Goal: Task Accomplishment & Management: Manage account settings

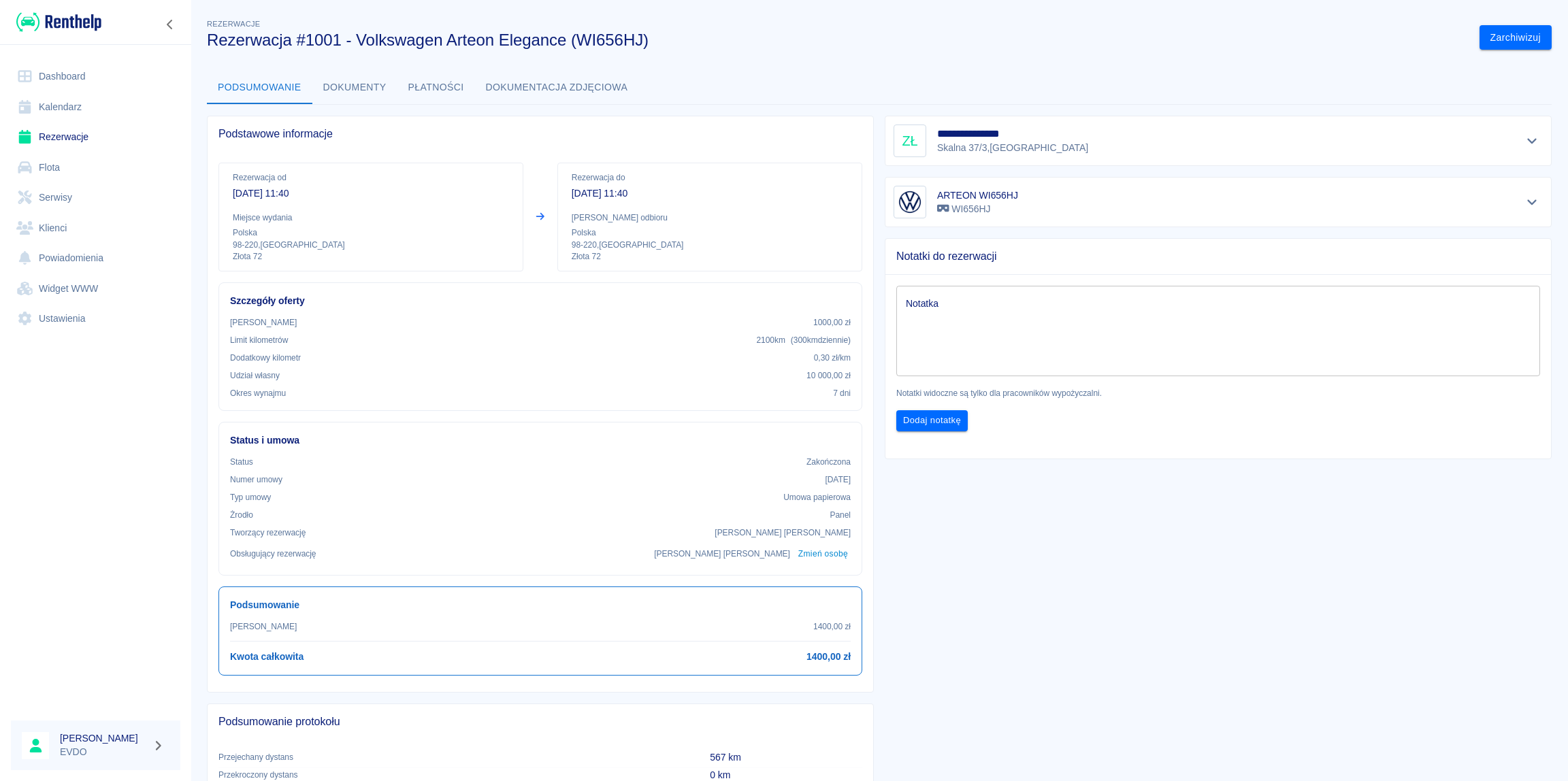
click at [66, 137] on link "Rezerwacje" at bounding box center [96, 137] width 170 height 30
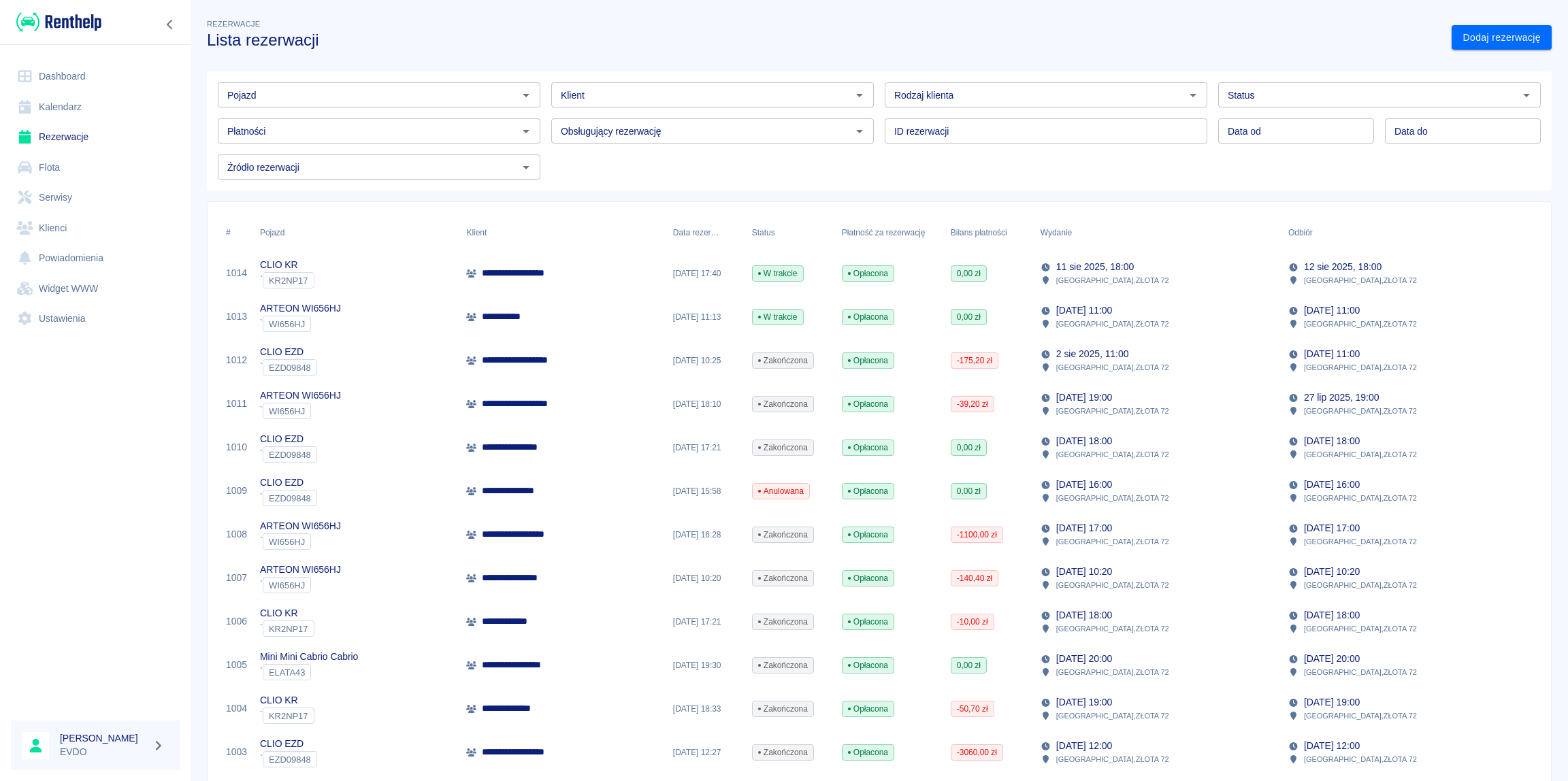
click at [528, 315] on p "**********" at bounding box center [512, 316] width 60 height 15
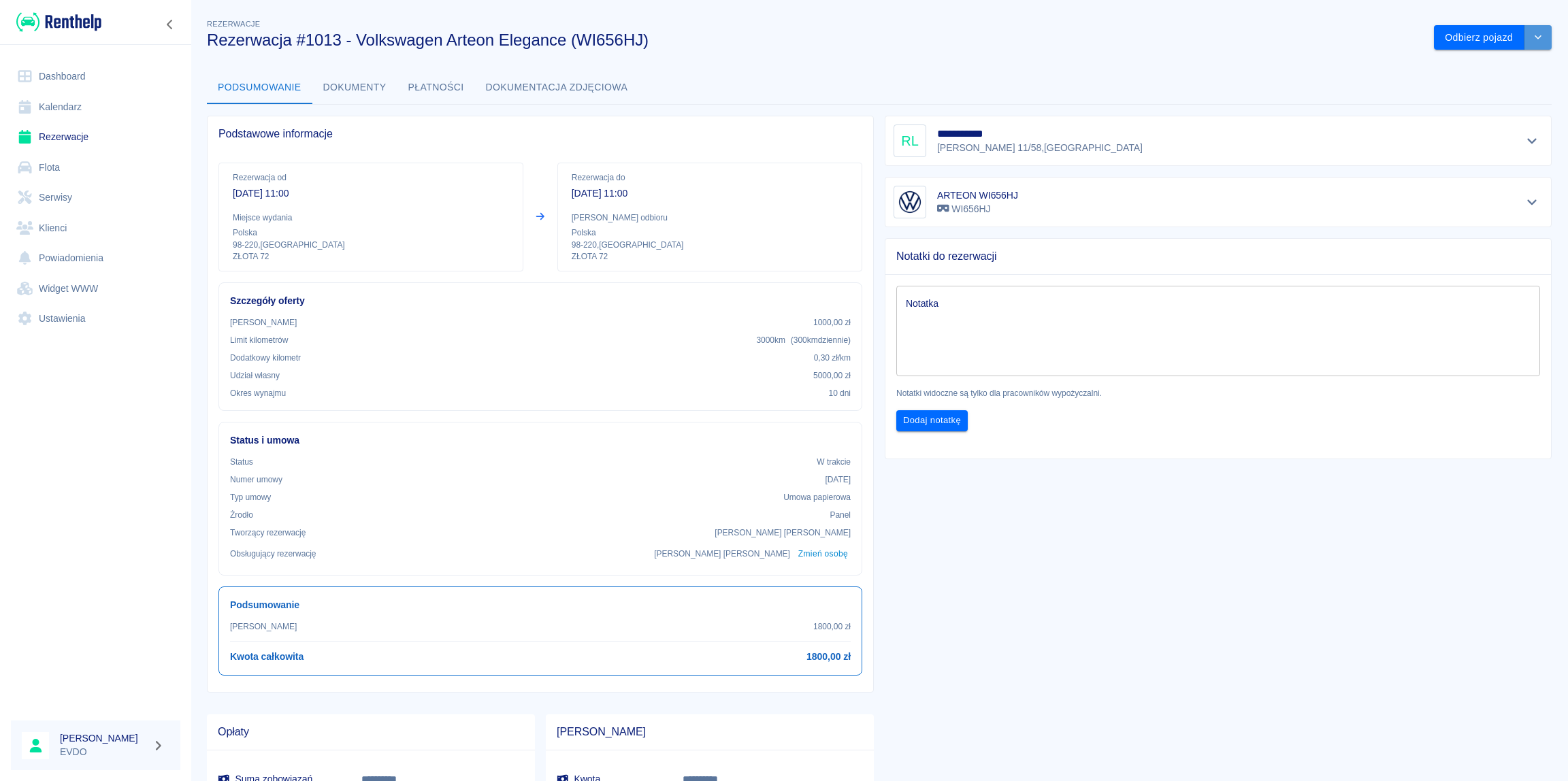
click at [1533, 40] on icon "drop-down" at bounding box center [1538, 37] width 11 height 9
click at [1469, 67] on li "Przedłuż rezerwację" at bounding box center [1482, 66] width 107 height 22
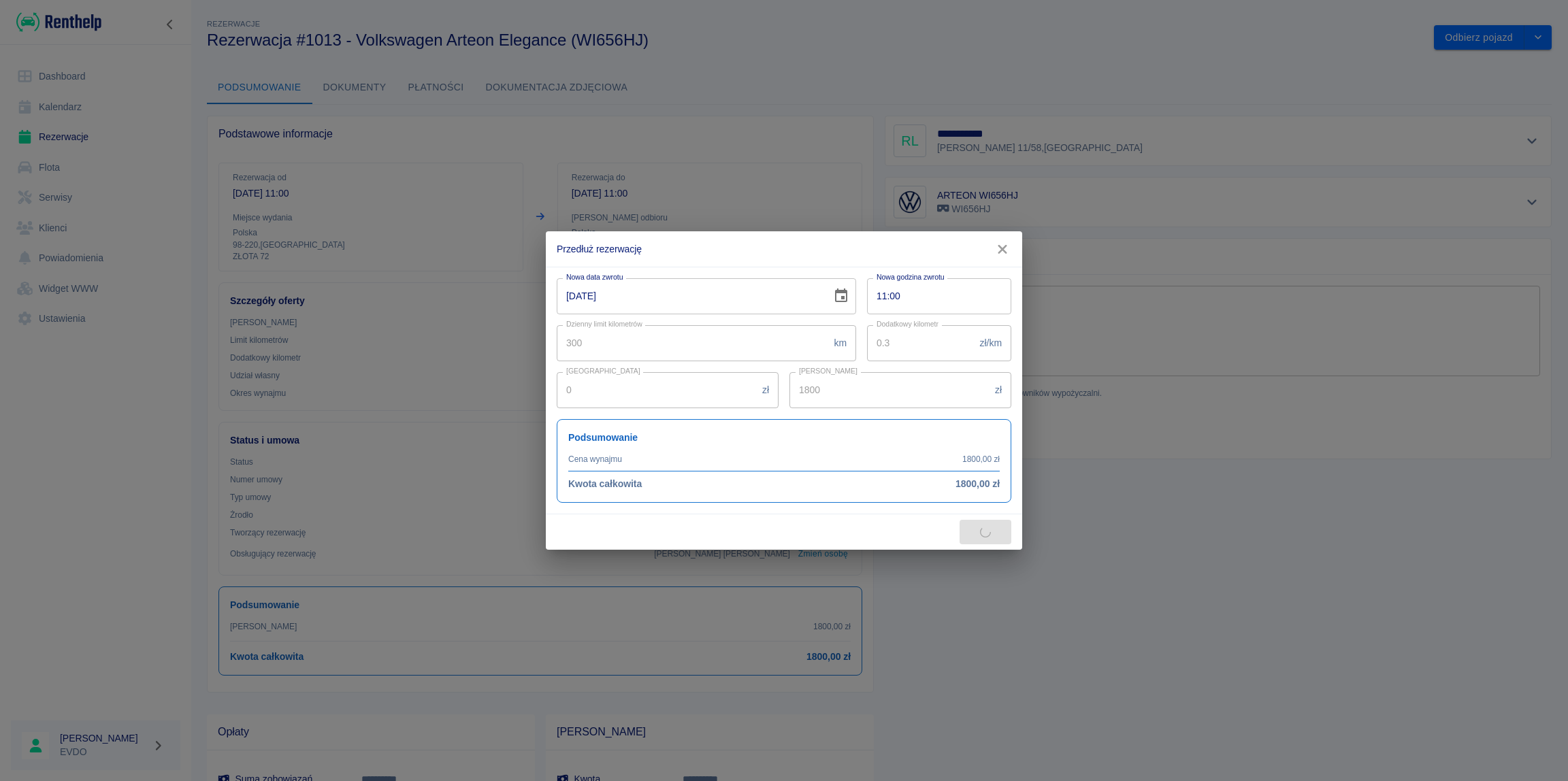
type input "1700"
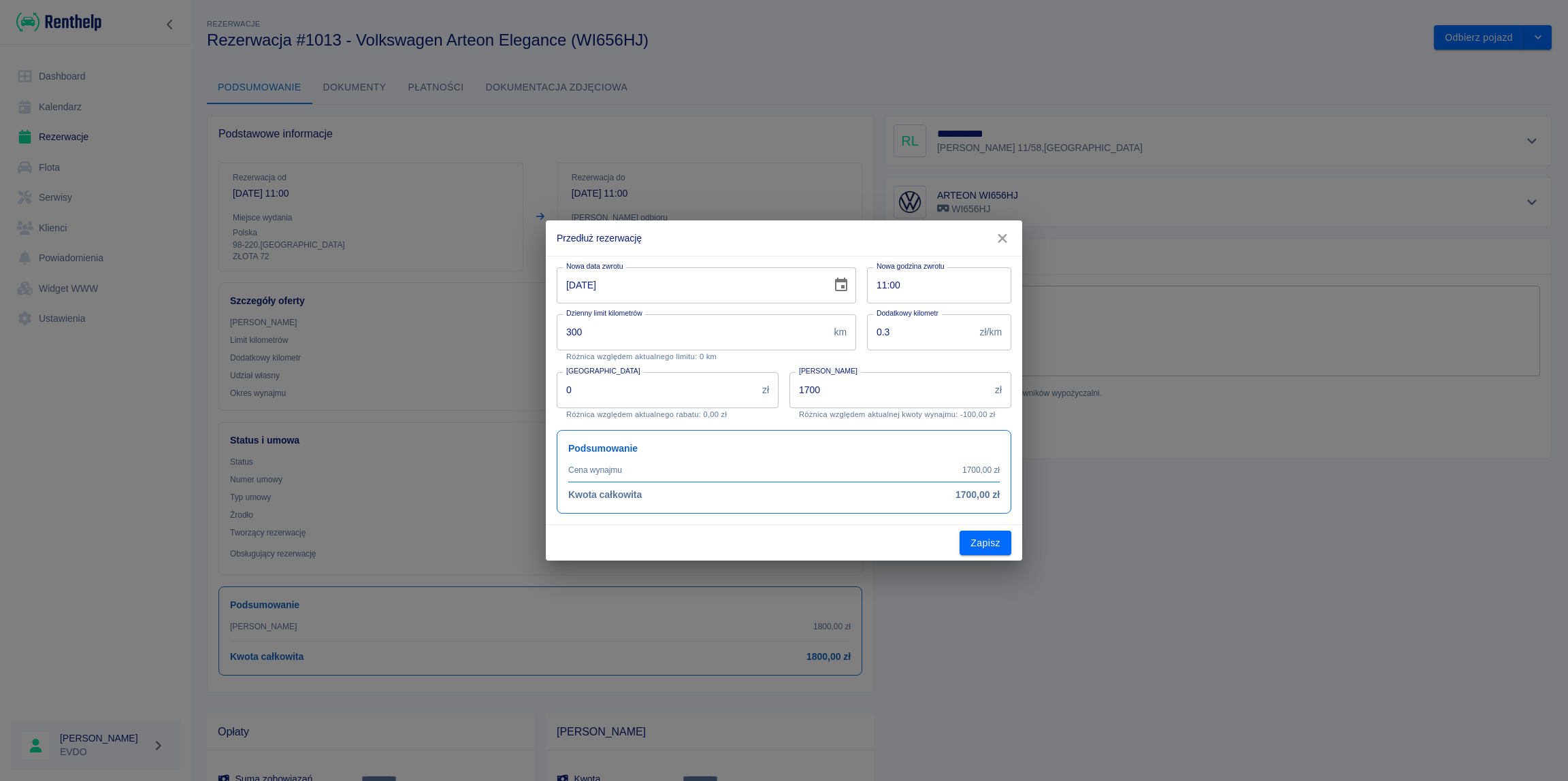
click at [838, 289] on icon "Choose date, selected date is 16 sie 2025" at bounding box center [841, 285] width 17 height 17
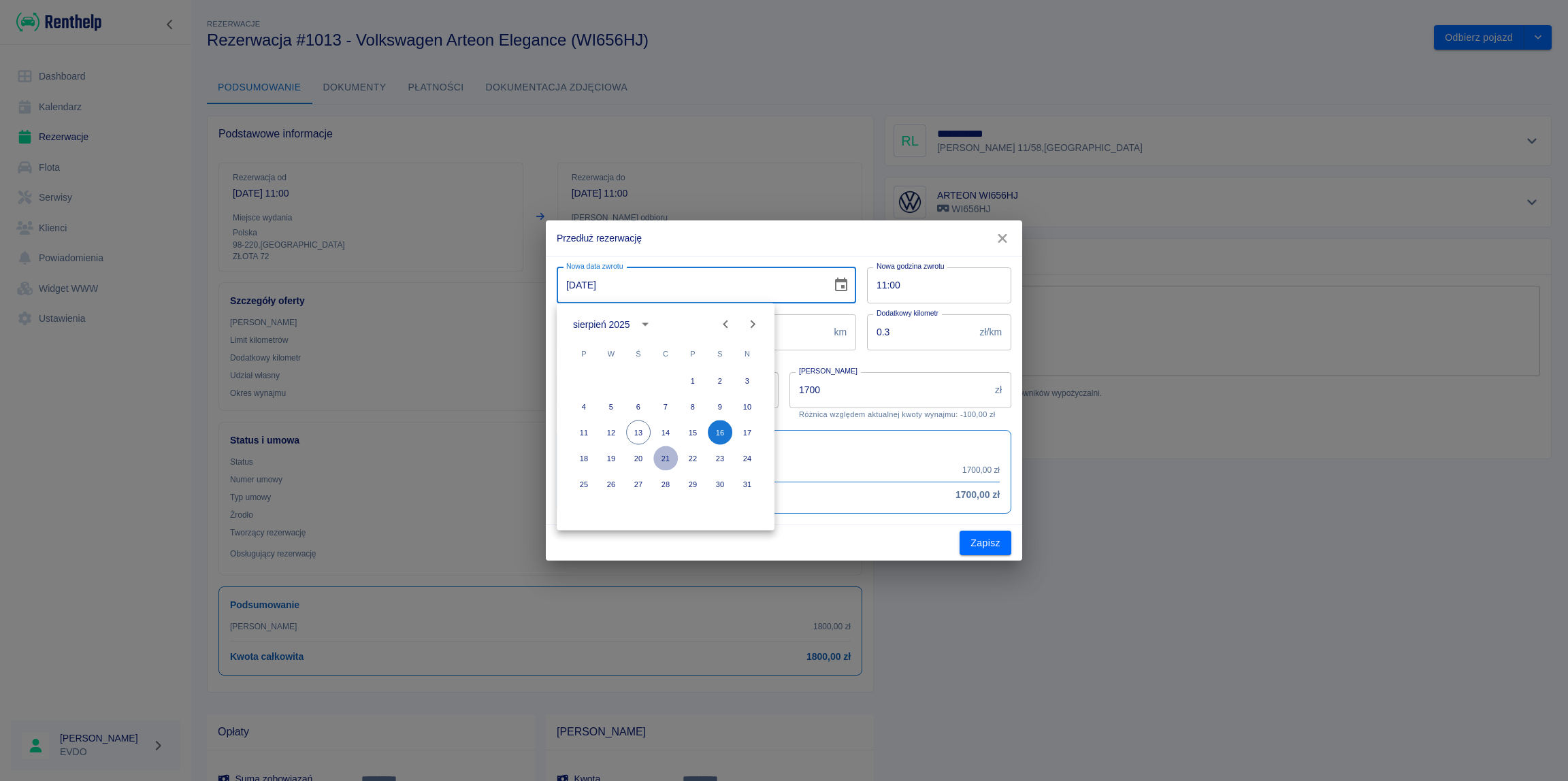
click at [665, 456] on button "21" at bounding box center [665, 458] width 24 height 24
type input "[DATE]"
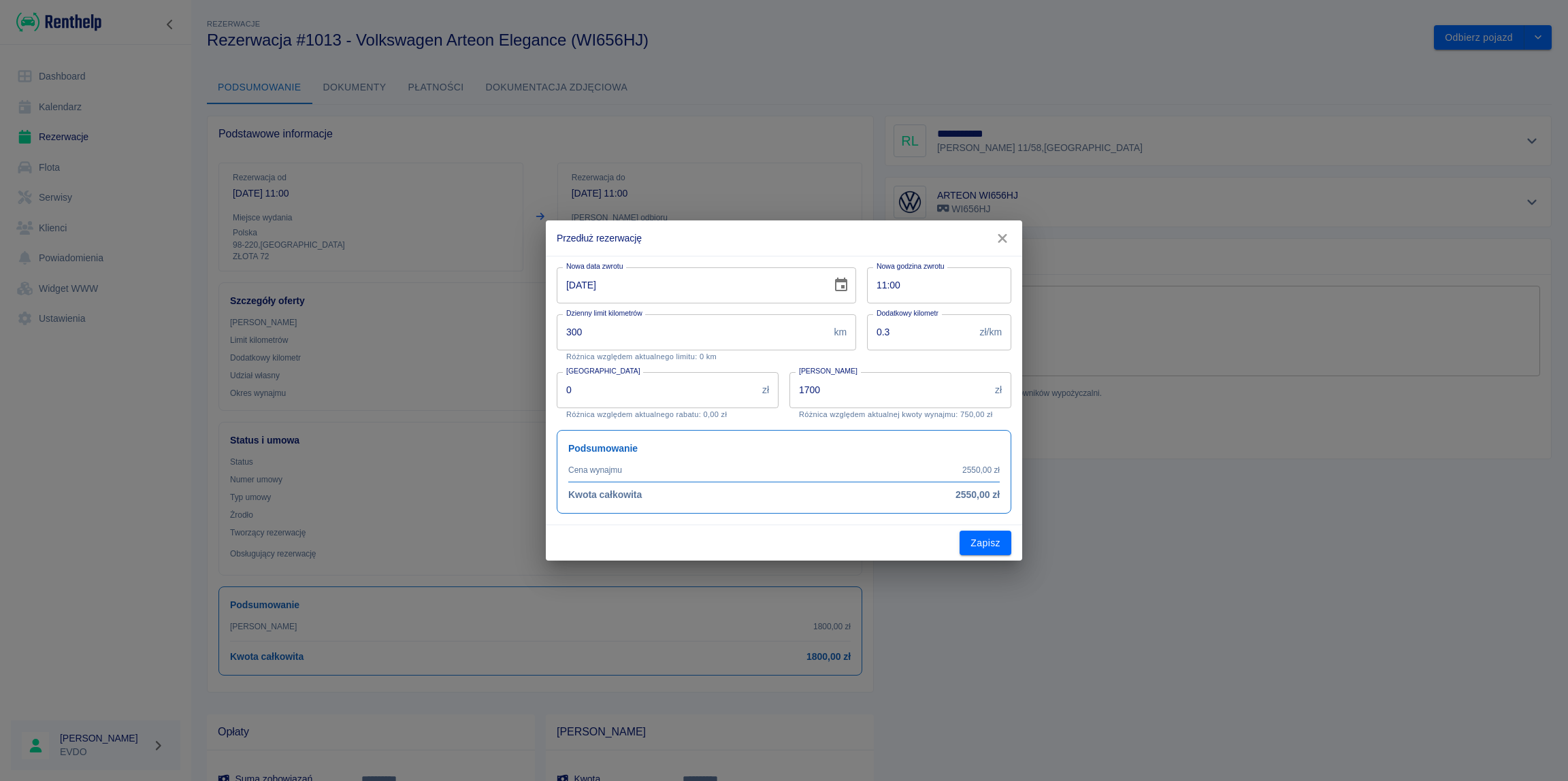
type input "2550"
click at [1000, 238] on icon "button" at bounding box center [1003, 238] width 18 height 15
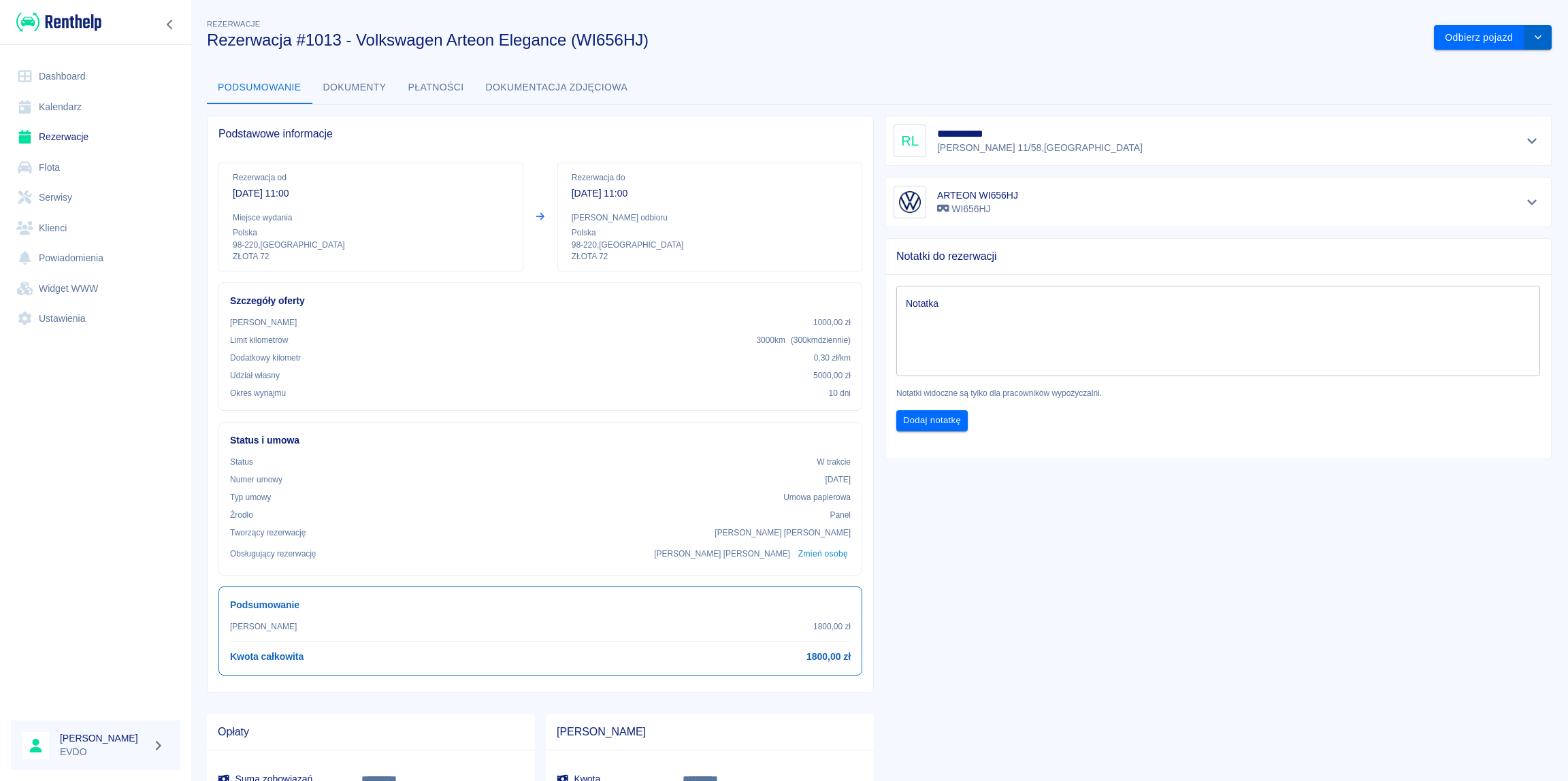
click at [1533, 39] on icon "drop-down" at bounding box center [1538, 37] width 11 height 9
click at [1067, 244] on div "Notatki do rezerwacji" at bounding box center [1218, 256] width 666 height 35
click at [1533, 37] on icon "drop-down" at bounding box center [1538, 37] width 11 height 9
click at [1485, 67] on li "Przedłuż rezerwację" at bounding box center [1482, 66] width 107 height 22
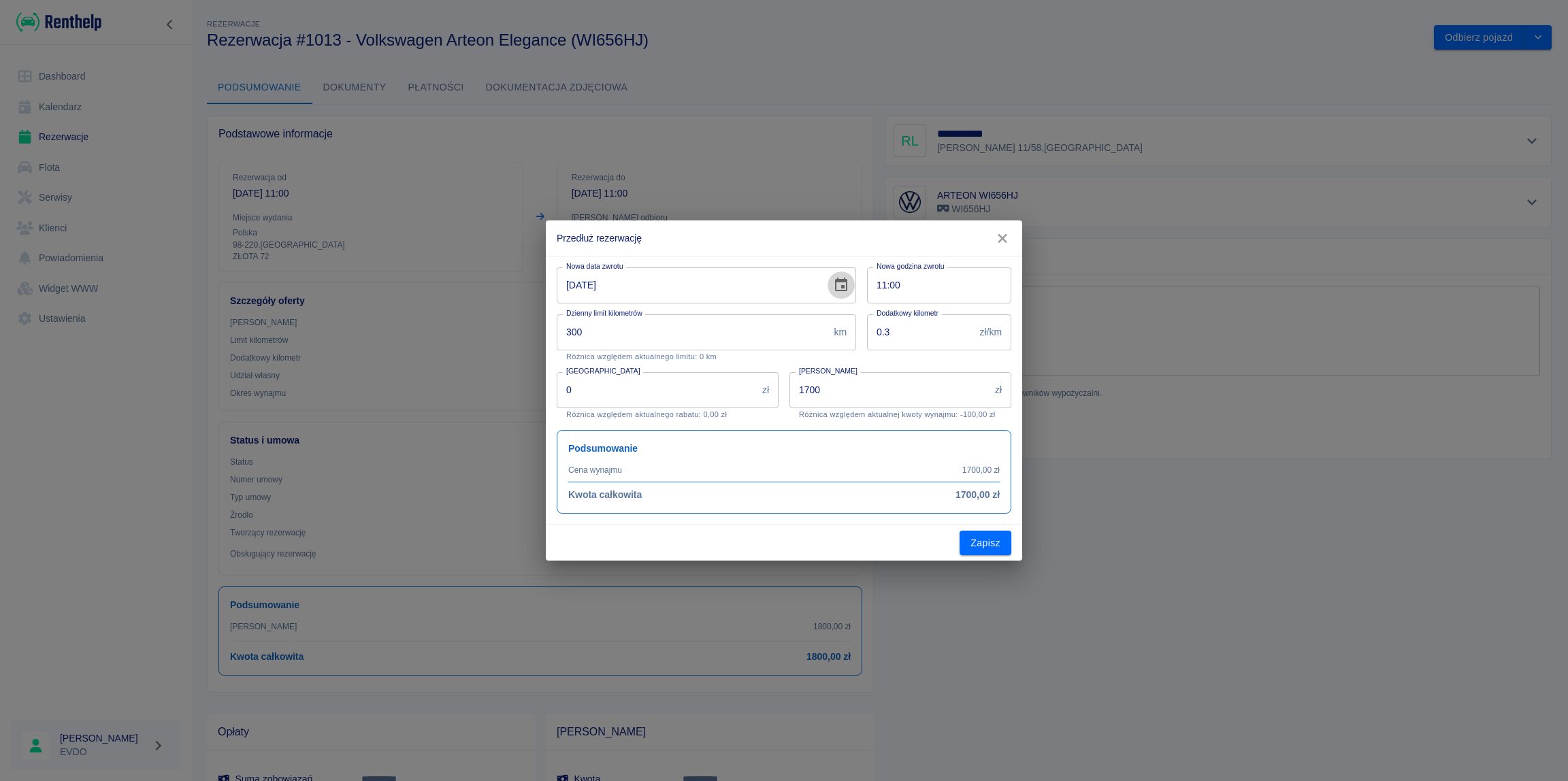
click at [841, 287] on icon "Choose date, selected date is 16 sie 2025" at bounding box center [841, 285] width 17 height 17
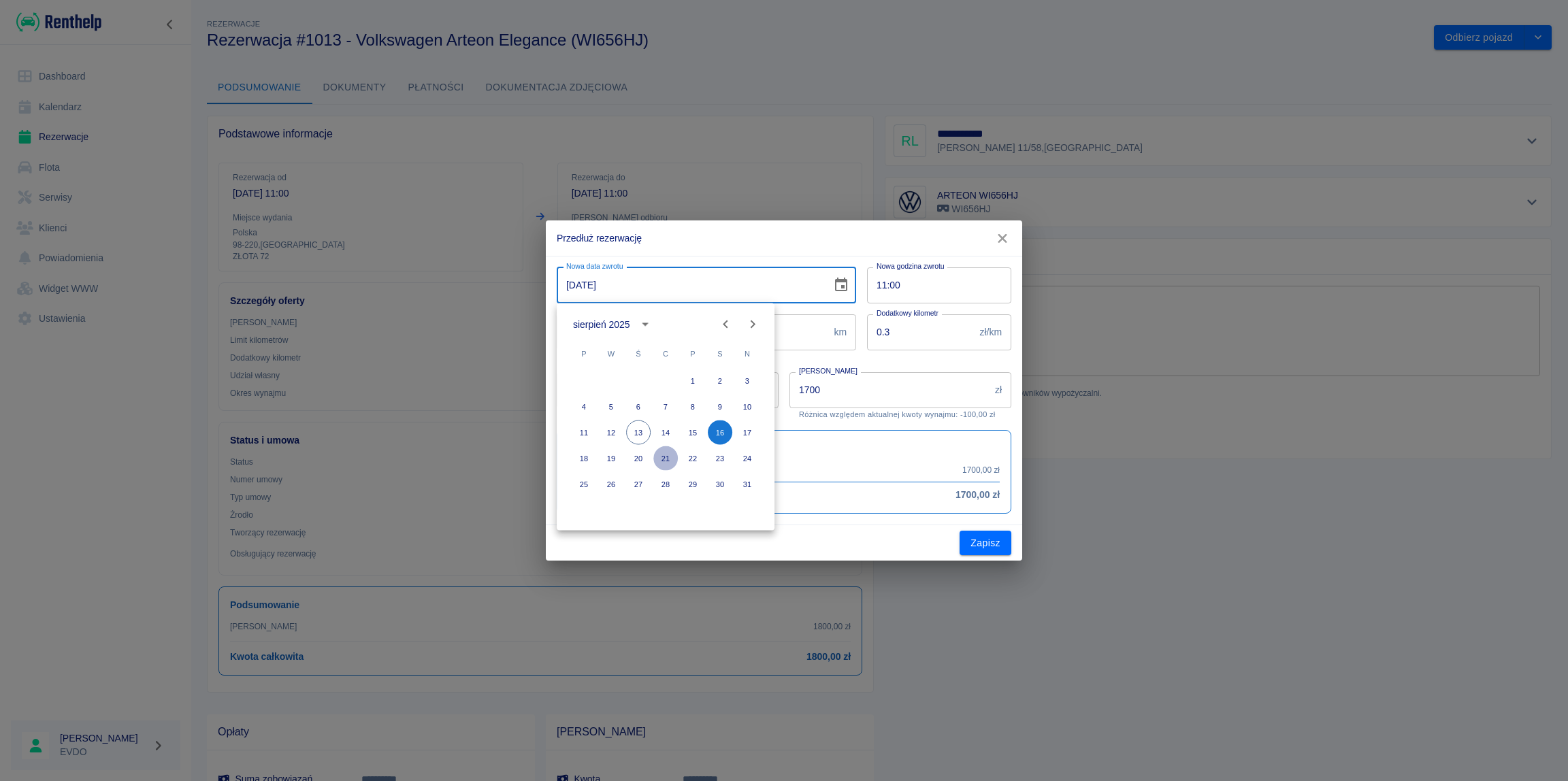
click at [665, 458] on button "21" at bounding box center [665, 458] width 24 height 24
type input "[DATE]"
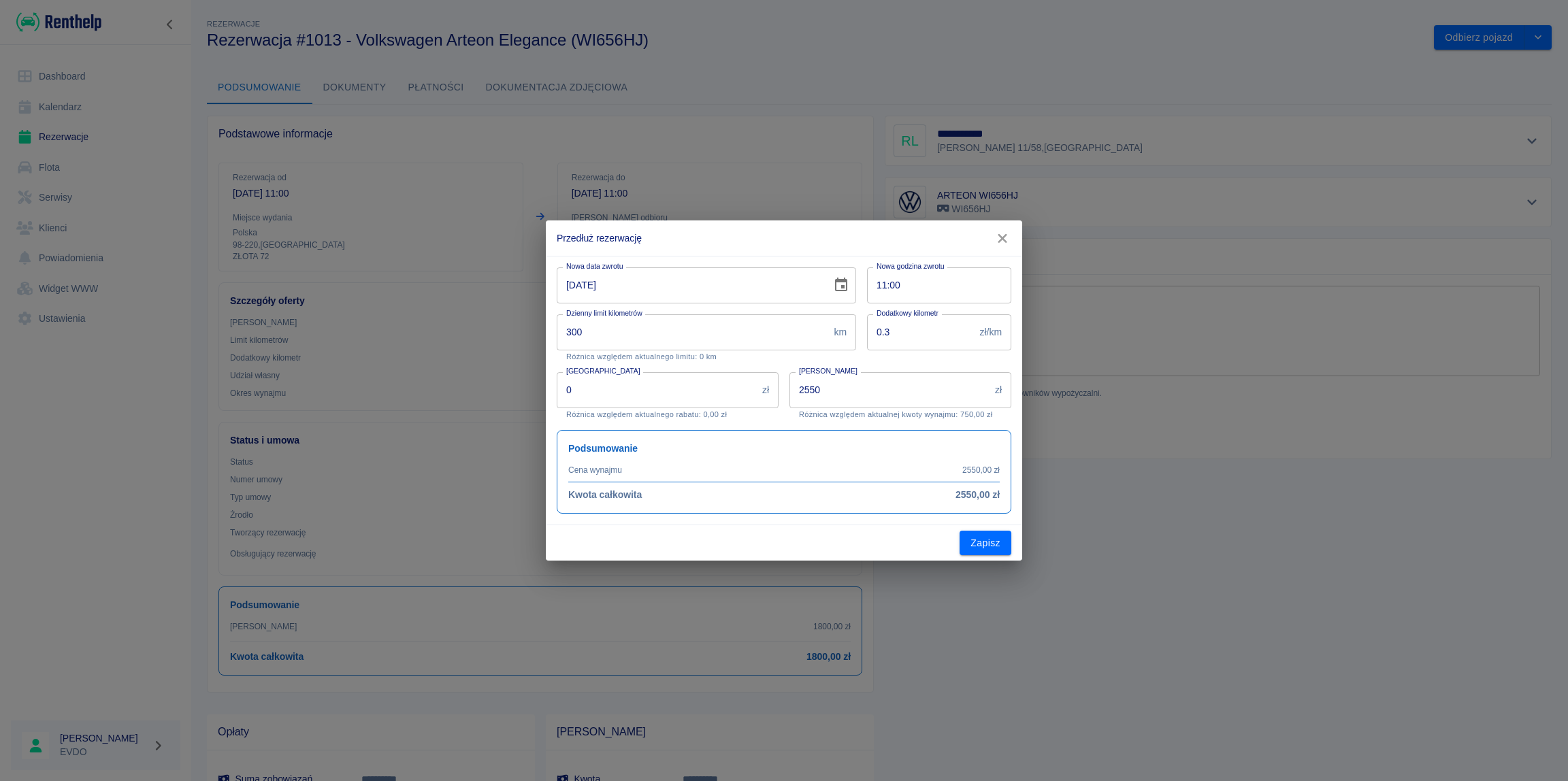
click at [732, 544] on div "Zapisz" at bounding box center [784, 544] width 476 height 36
drag, startPoint x: 910, startPoint y: 400, endPoint x: 751, endPoint y: 401, distance: 159.0
click at [790, 401] on input "2550" at bounding box center [889, 390] width 200 height 36
type input "2700"
click at [776, 551] on div "Zapisz" at bounding box center [784, 544] width 476 height 36
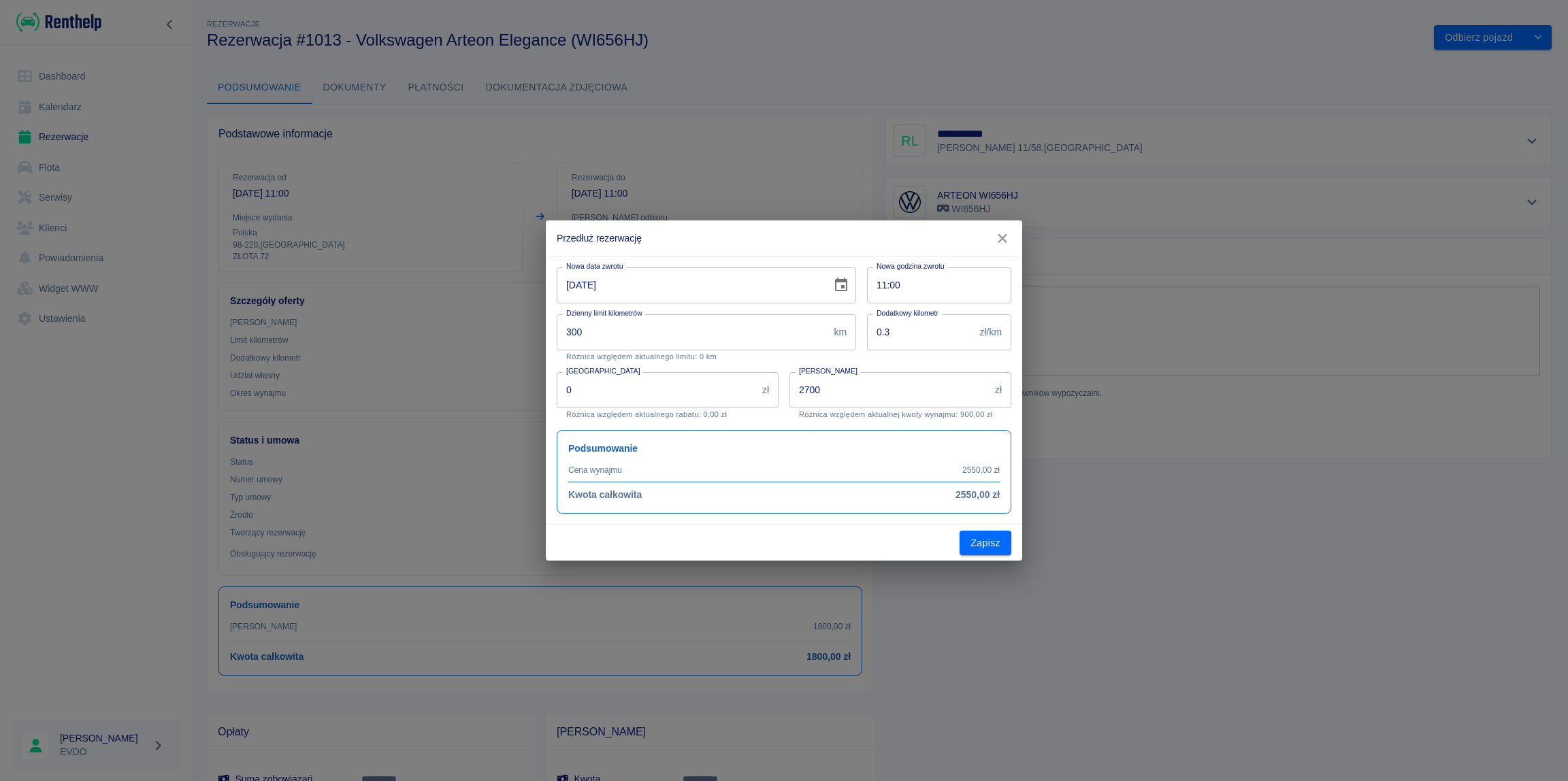
click at [812, 519] on div "Nowa data zwrotu [DATE] Nowa data zwrotu Nowa godzina zwrotu 11:00 Nowa godzina…" at bounding box center [784, 390] width 476 height 269
click at [802, 420] on div "Podsumowanie Cena wynajmu 2550,00 zł Kwota całkowita 2550,00 zł" at bounding box center [778, 466] width 465 height 95
click at [984, 541] on button "Zapisz" at bounding box center [985, 543] width 52 height 25
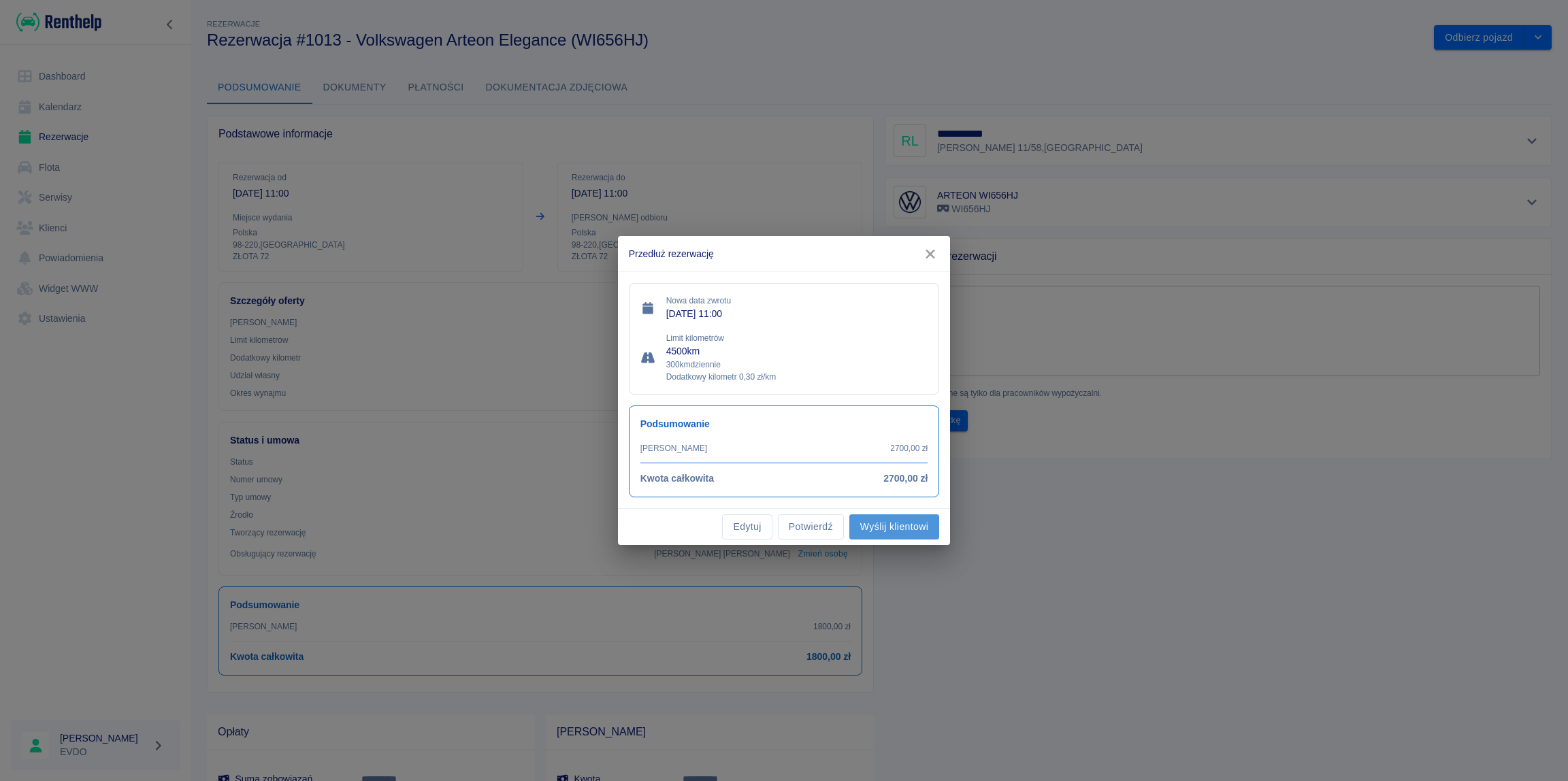
click at [875, 529] on button "Wyślij klientowi" at bounding box center [894, 527] width 90 height 25
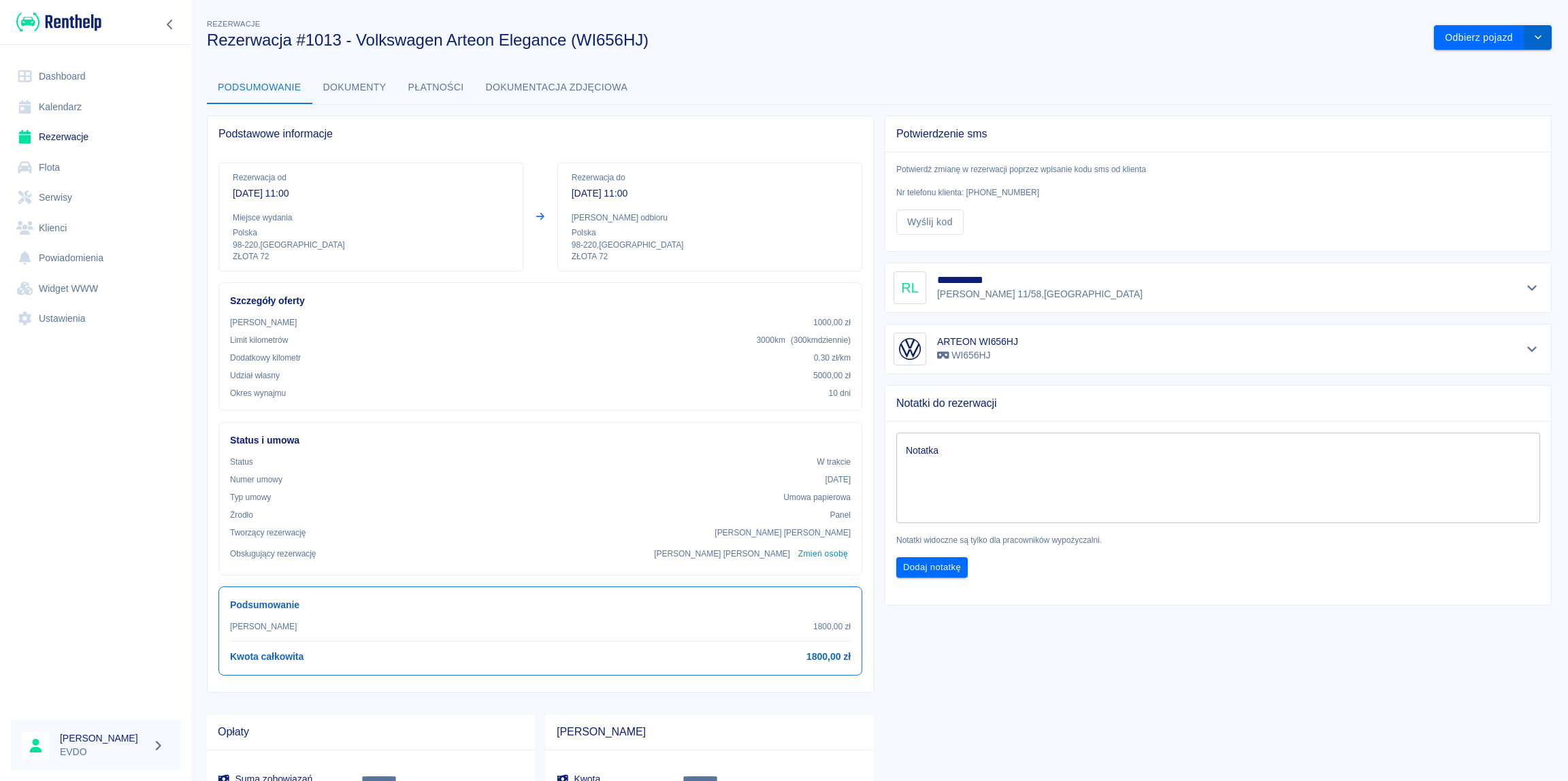
click at [1533, 39] on icon "drop-down" at bounding box center [1538, 37] width 11 height 9
click at [1173, 107] on div "Potwierdzenie sms Potwierdź zmianę w rezerwacji poprzez wpisanie kodu sms od kl…" at bounding box center [1213, 178] width 678 height 147
click at [1007, 631] on div "**********" at bounding box center [1213, 532] width 678 height 856
click at [942, 217] on button "Wyślij kod" at bounding box center [929, 222] width 67 height 25
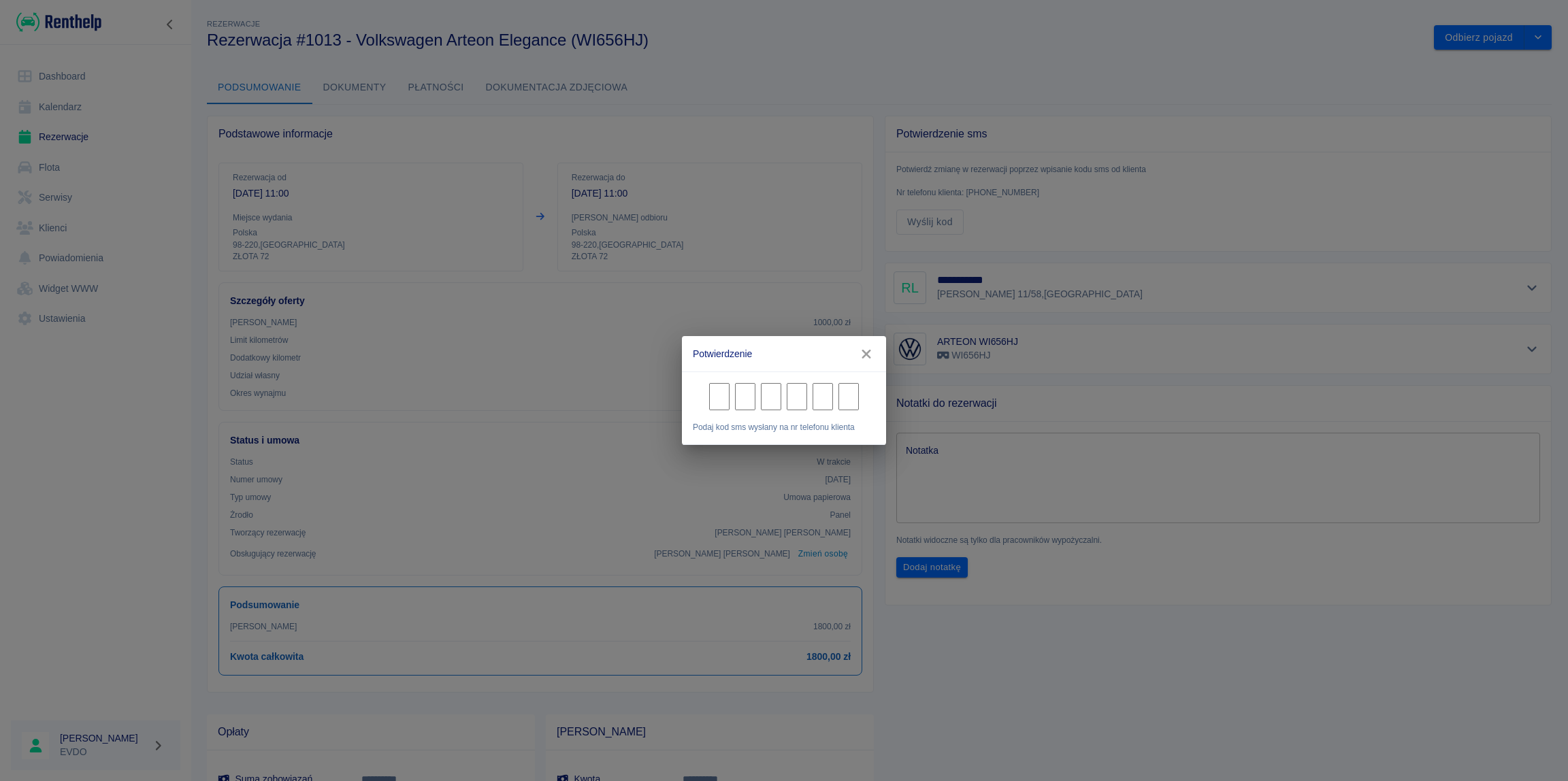
click at [815, 253] on div "Potwierdzenie Niepoprawny kod [GEOGRAPHIC_DATA] kod sms wysłany na nr telefonu …" at bounding box center [784, 390] width 1568 height 781
click at [714, 403] on input "Character 1." at bounding box center [719, 396] width 20 height 27
click at [866, 358] on icon "button" at bounding box center [866, 354] width 18 height 15
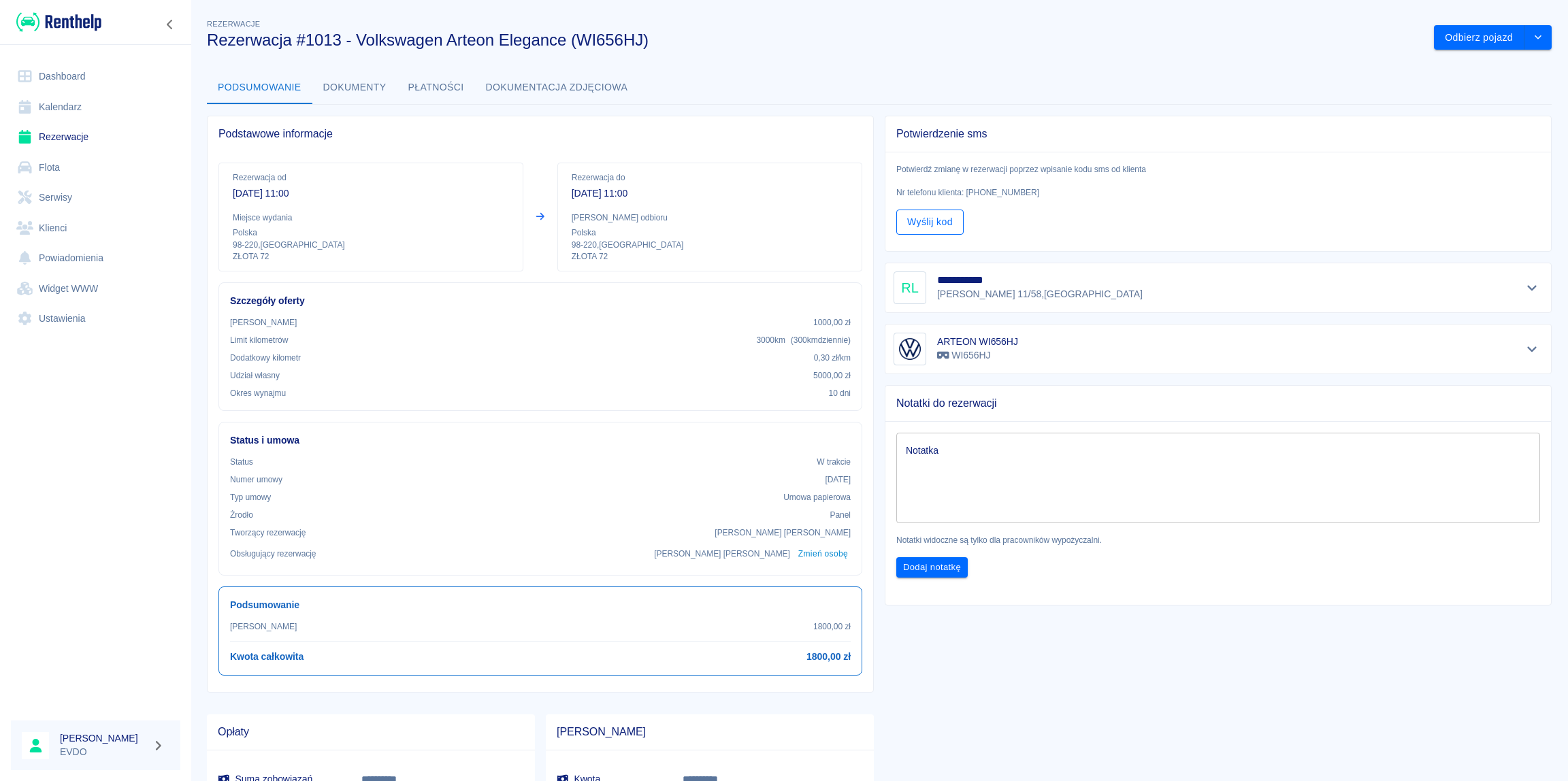
click at [935, 222] on button "Wyślij kod" at bounding box center [929, 222] width 67 height 25
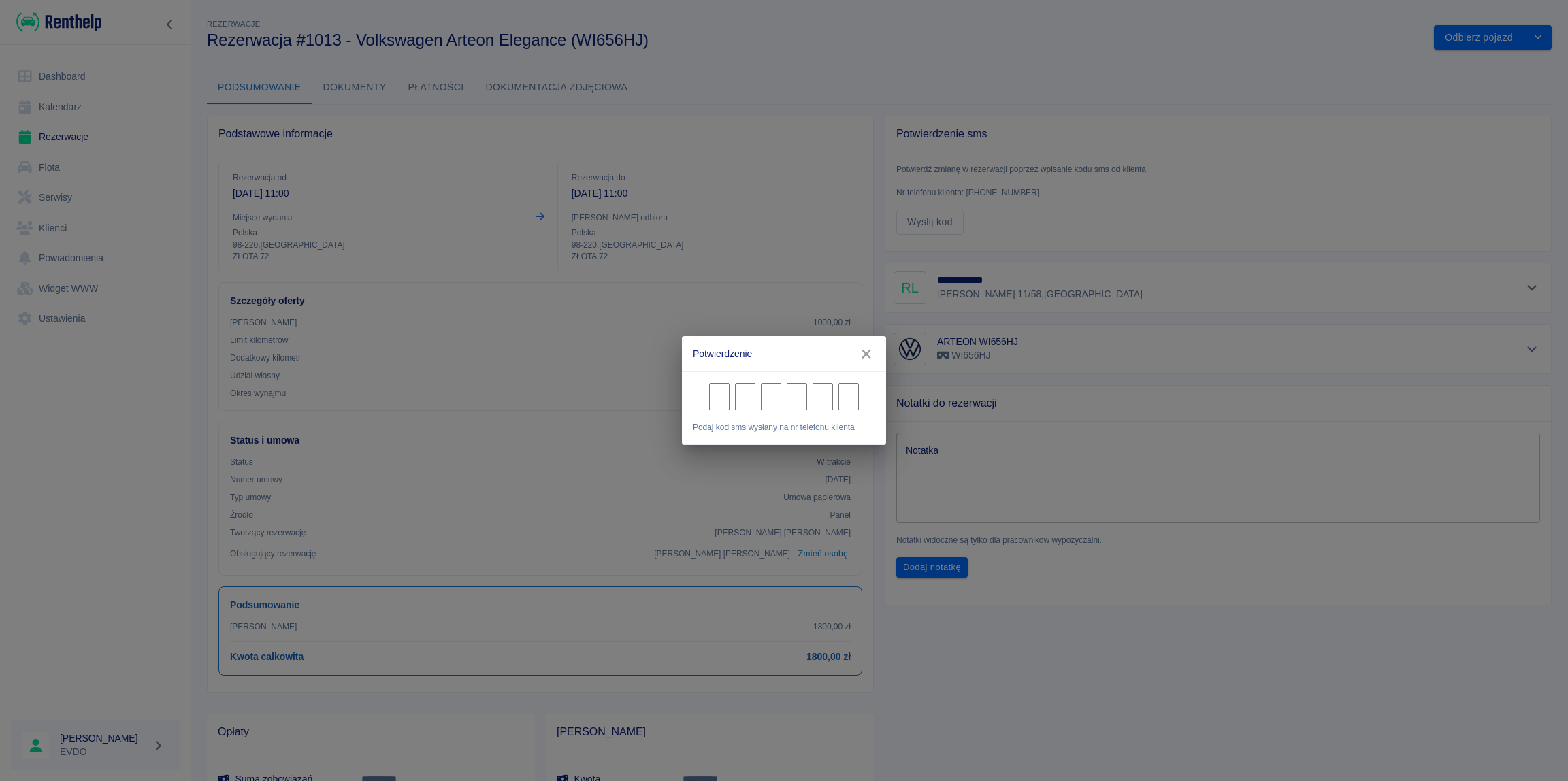
click at [867, 352] on icon "button" at bounding box center [866, 354] width 18 height 15
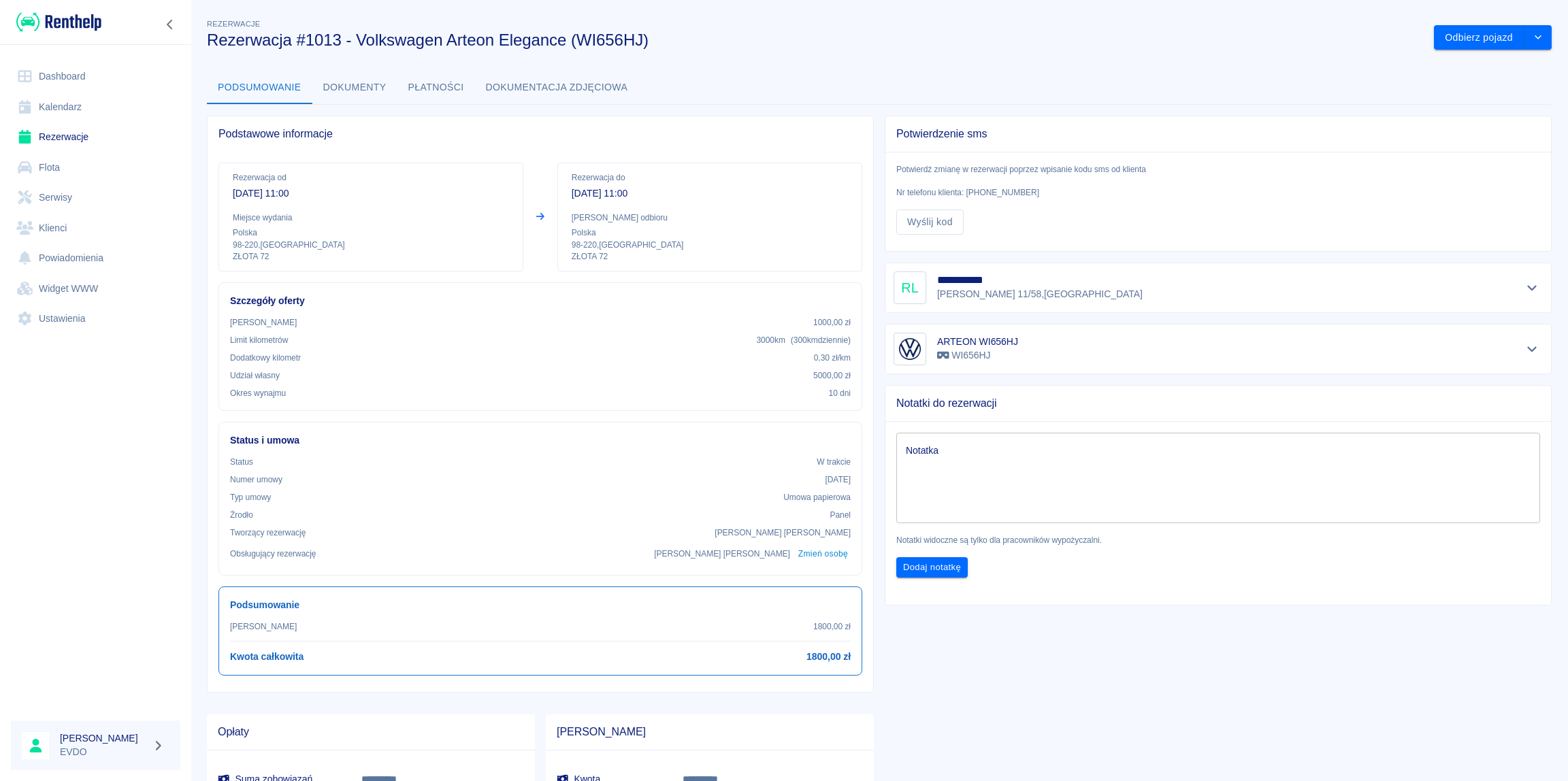
click at [839, 260] on p "ZŁOTA 72" at bounding box center [709, 257] width 276 height 12
click at [928, 221] on button "Wyślij kod" at bounding box center [929, 222] width 67 height 25
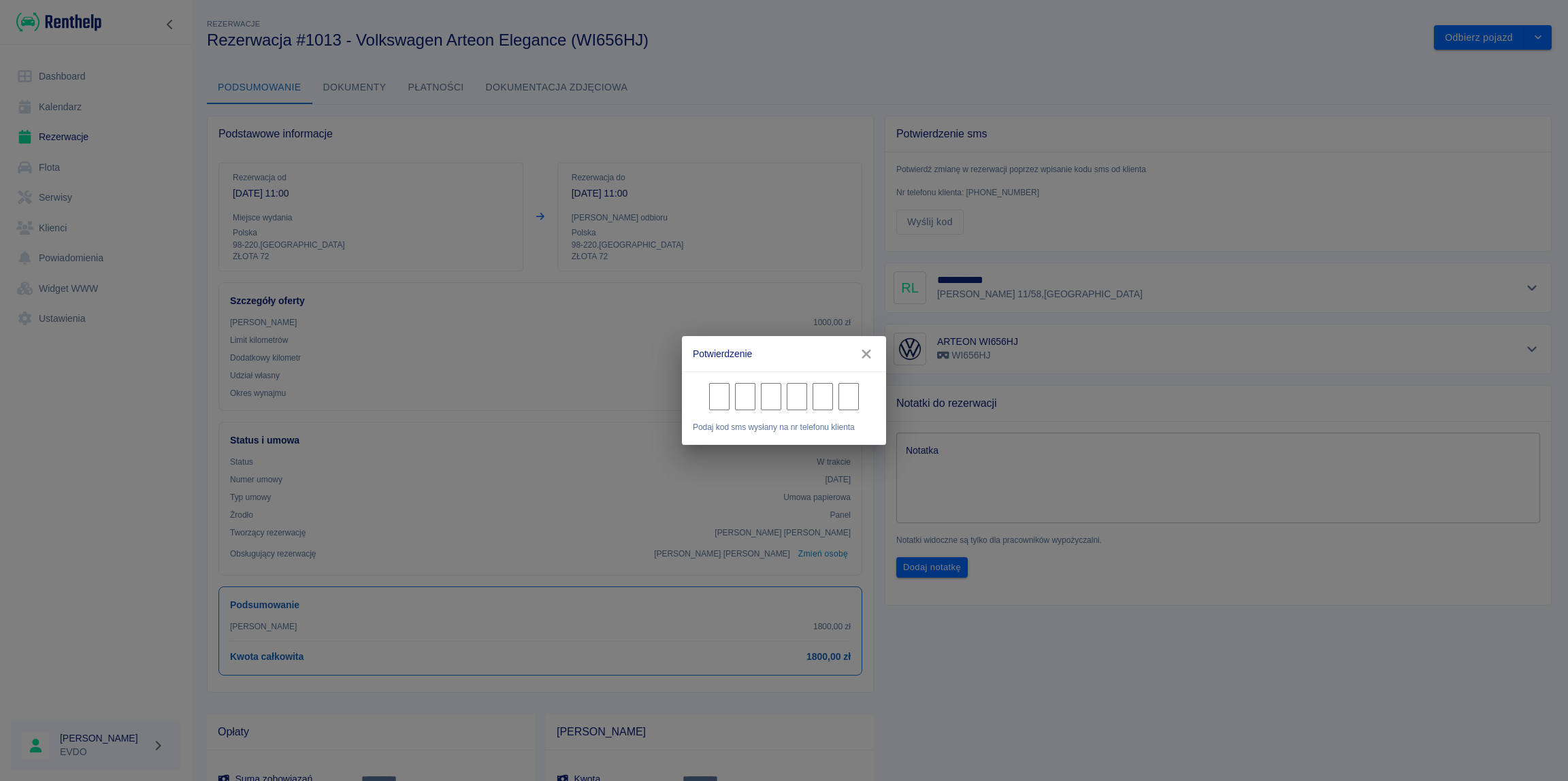
click at [720, 400] on input "Character 1." at bounding box center [719, 396] width 20 height 27
click at [715, 397] on input "Character 1." at bounding box center [719, 396] width 20 height 27
type input "4"
type input "0"
type input "8"
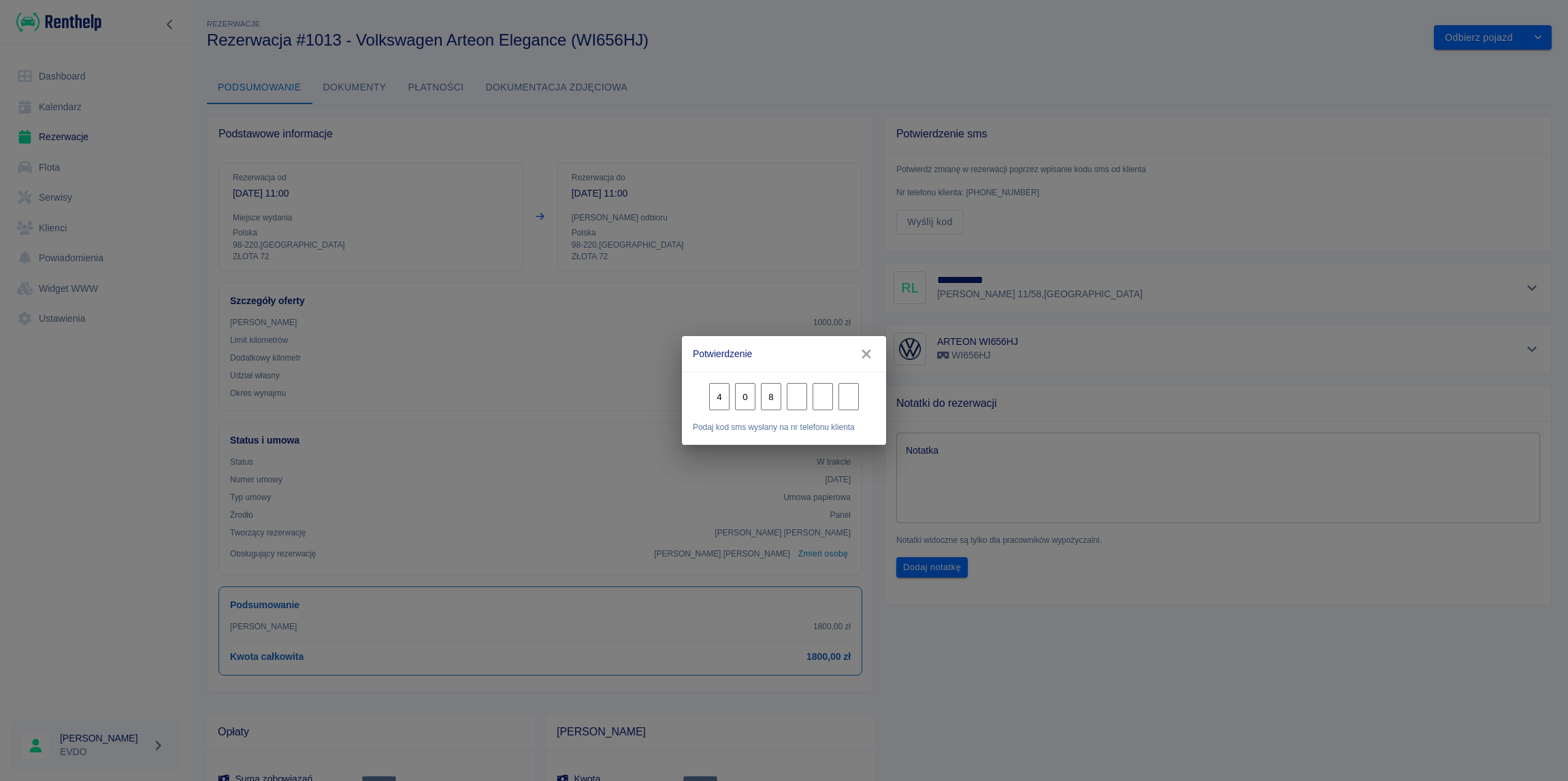
type input "0"
type input "8"
type input "3"
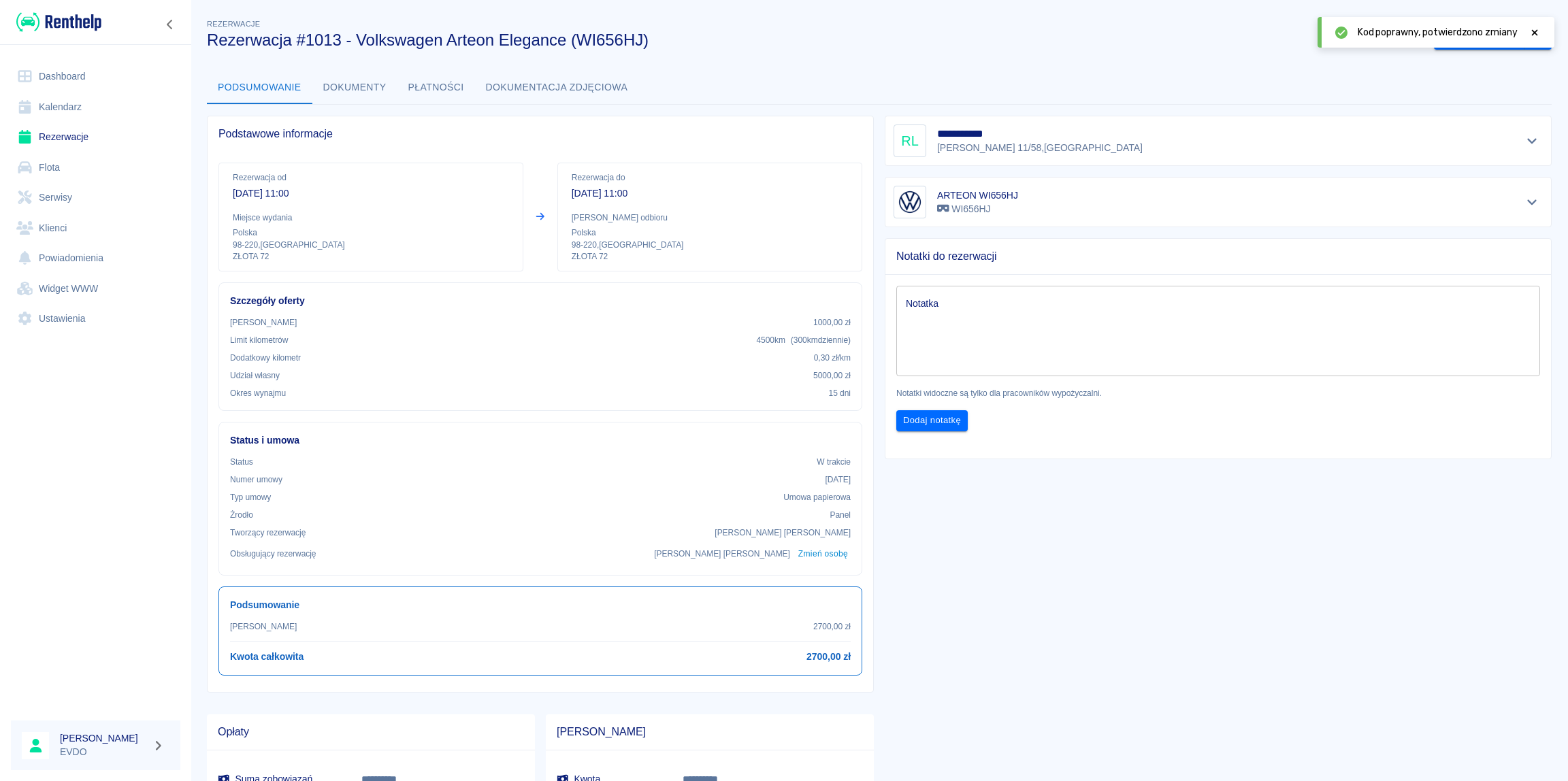
click at [1105, 73] on div "Podsumowanie Dokumenty Płatności Dokumentacja zdjęciowa" at bounding box center [880, 87] width 1345 height 33
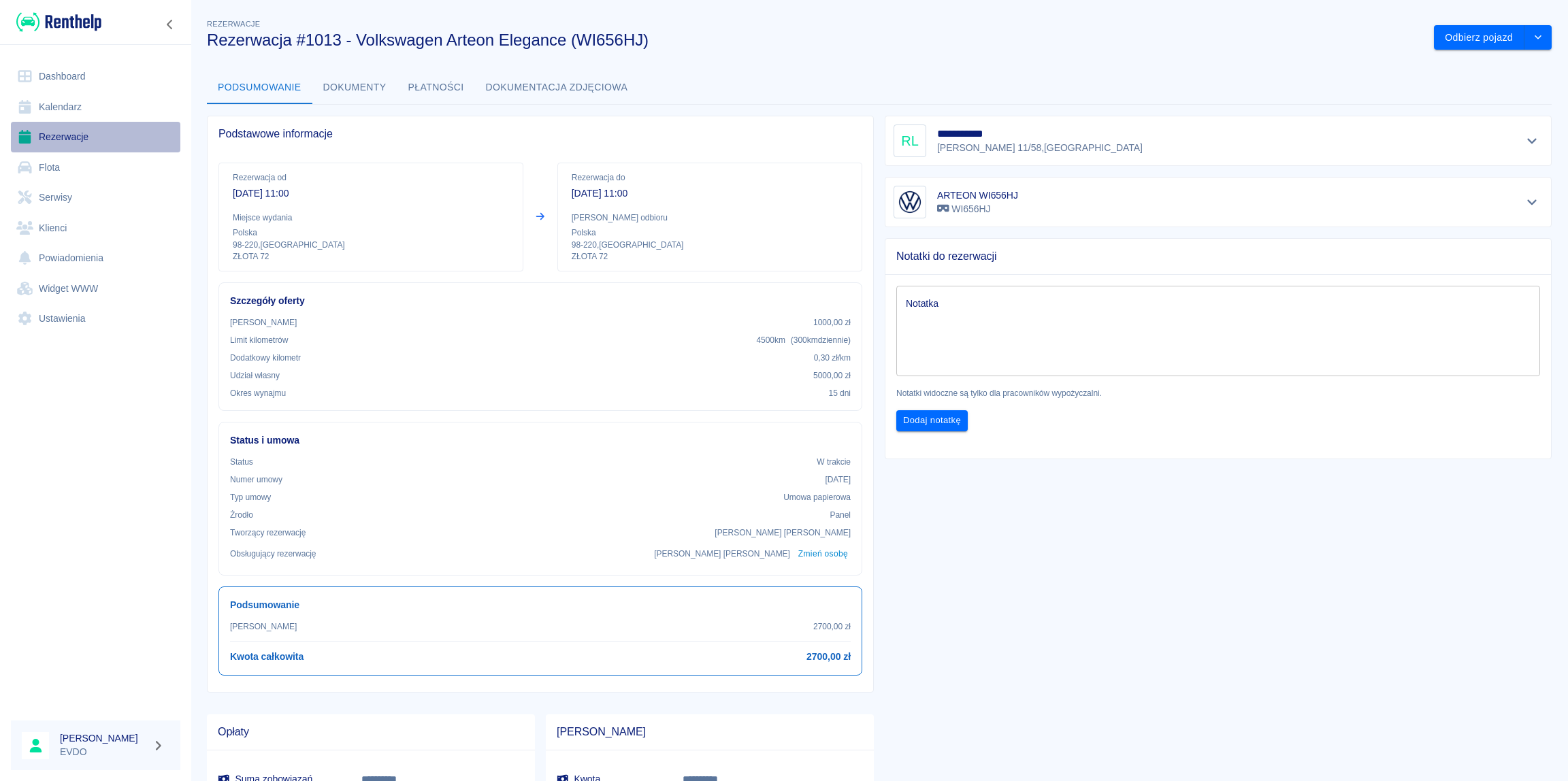
click at [68, 139] on link "Rezerwacje" at bounding box center [96, 137] width 170 height 30
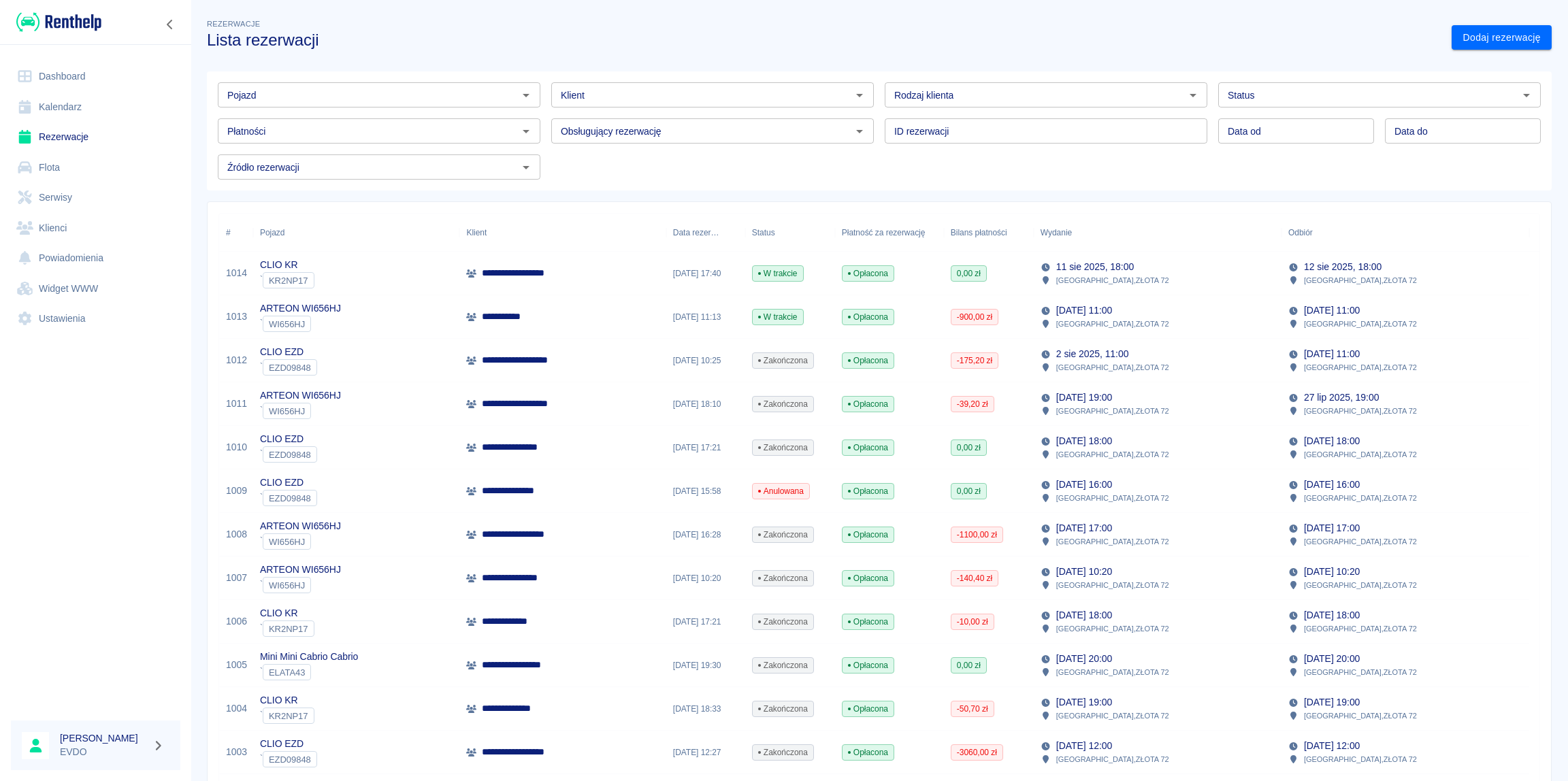
click at [510, 279] on p "**********" at bounding box center [520, 273] width 77 height 15
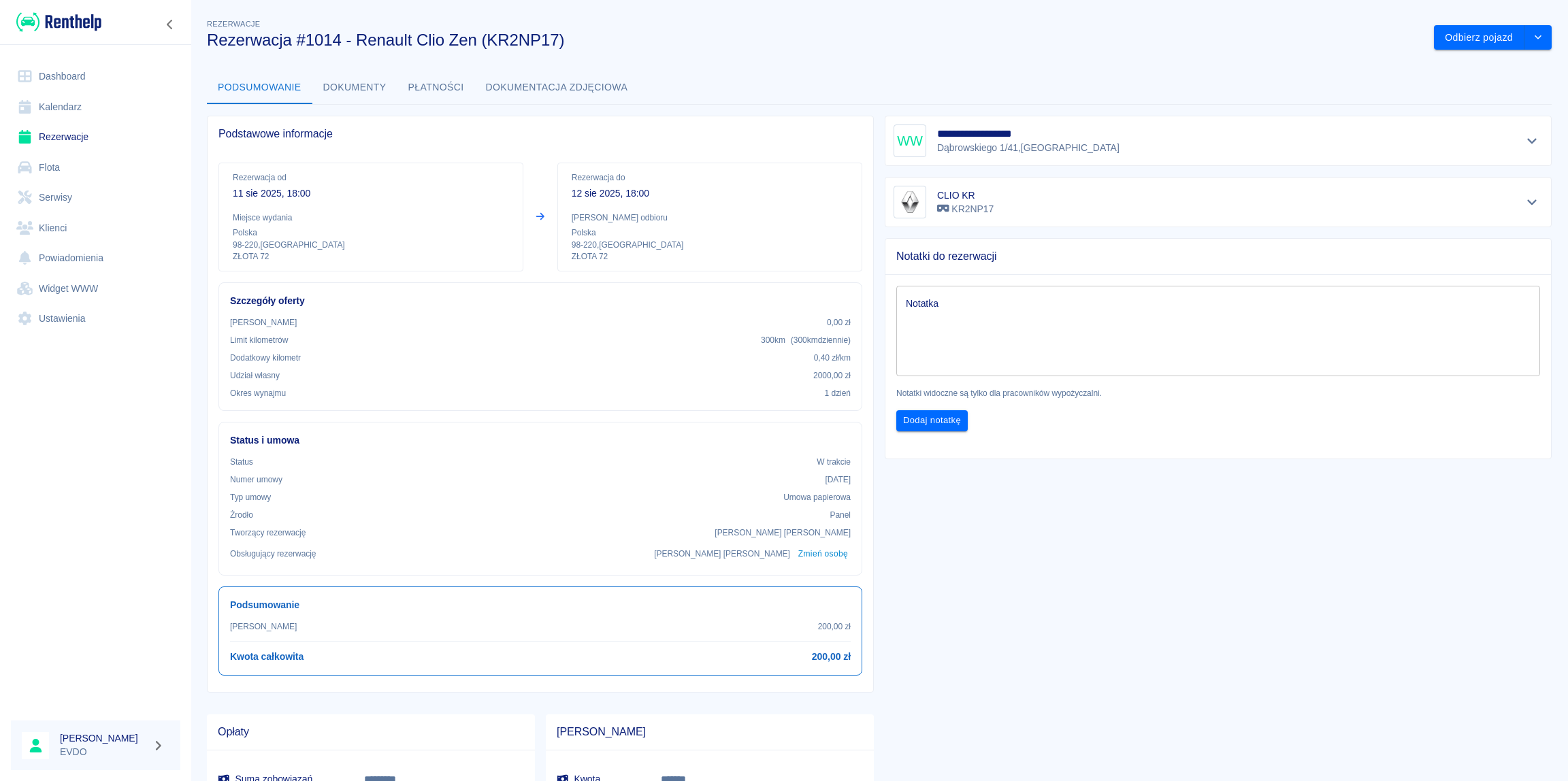
click at [1030, 262] on span "Notatki do rezerwacji" at bounding box center [1218, 257] width 643 height 14
